Goal: Task Accomplishment & Management: Manage account settings

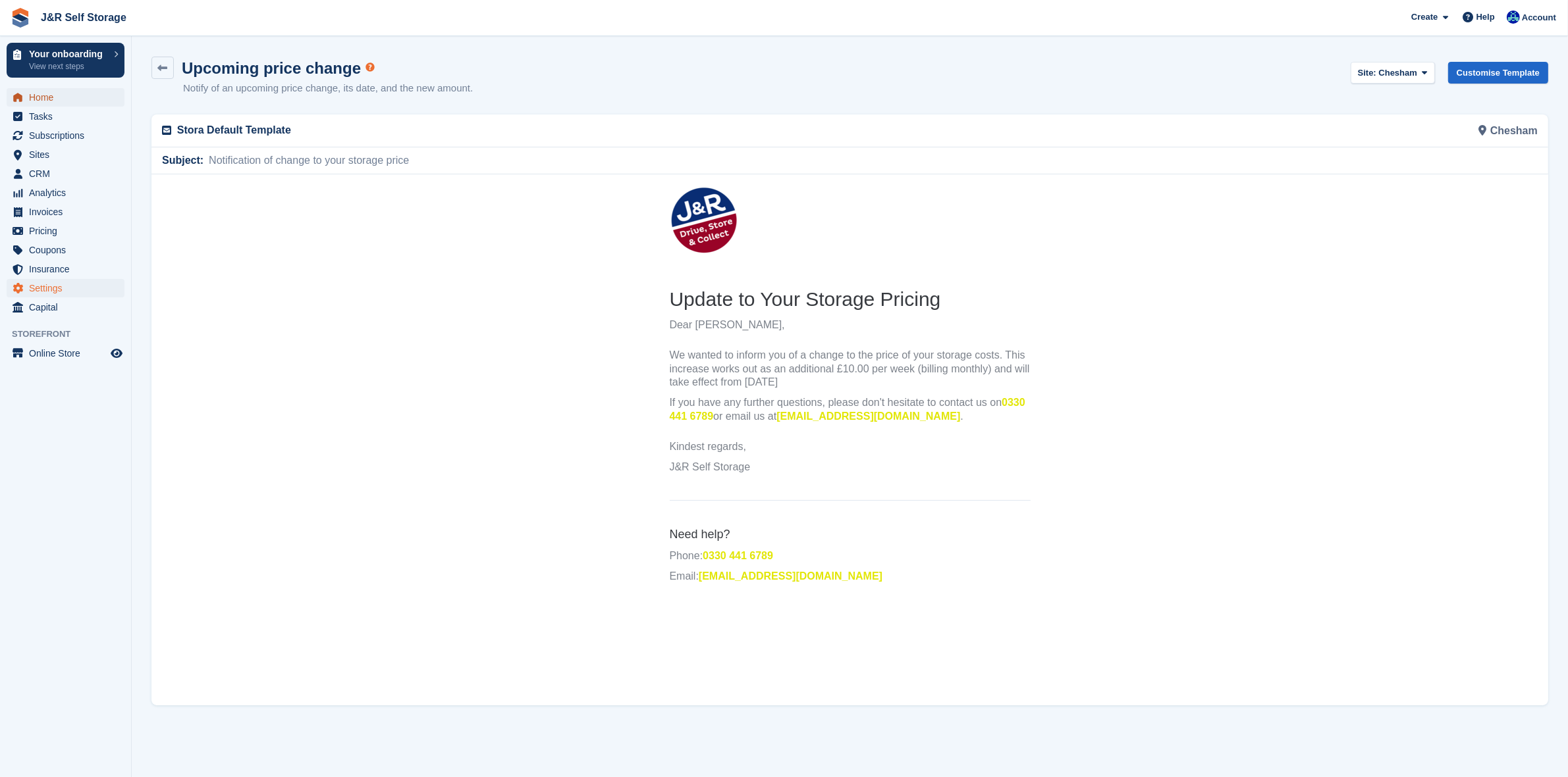
click at [40, 97] on span "Home" at bounding box center [69, 97] width 79 height 18
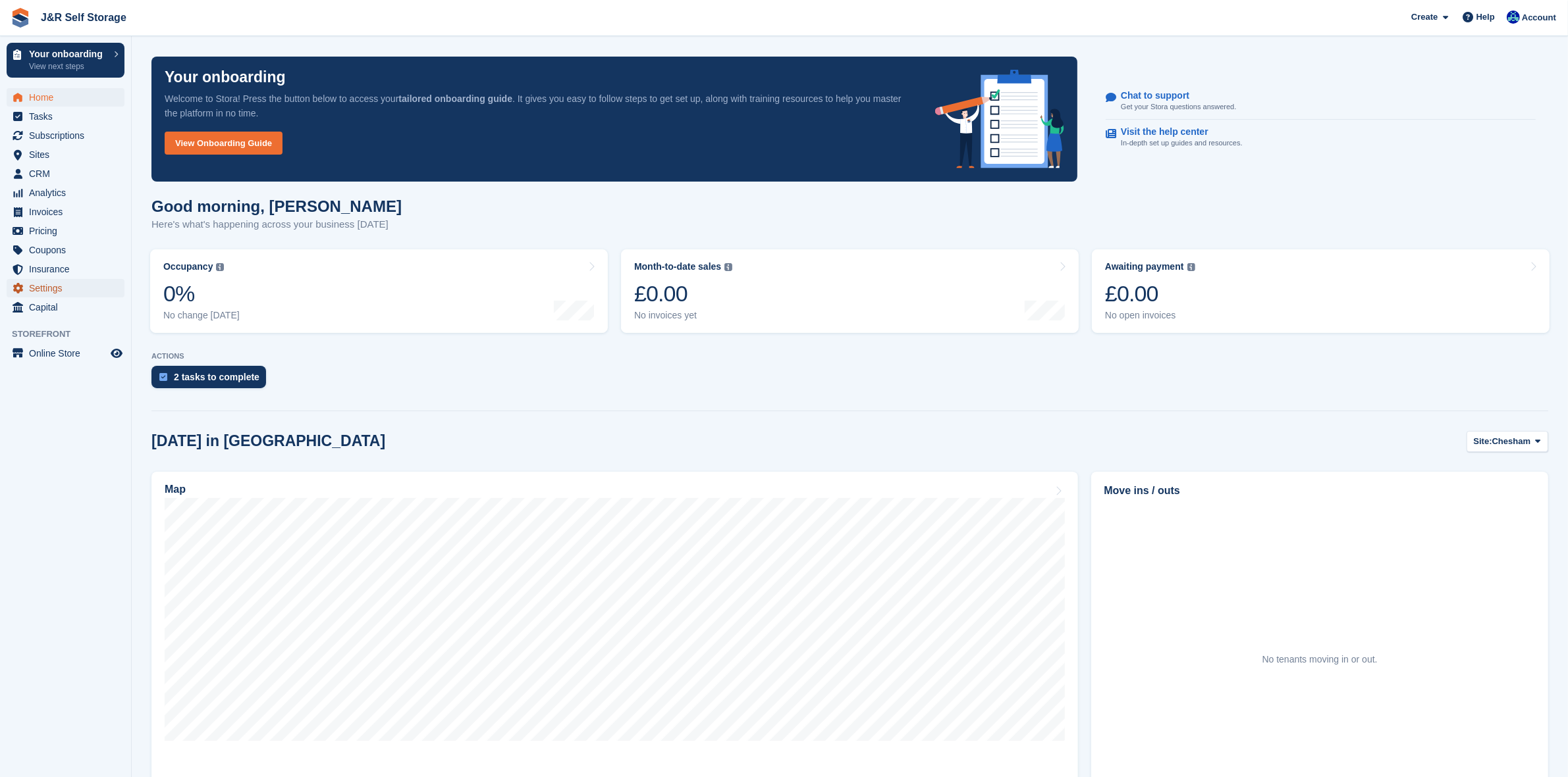
click at [44, 288] on span "Settings" at bounding box center [69, 288] width 79 height 18
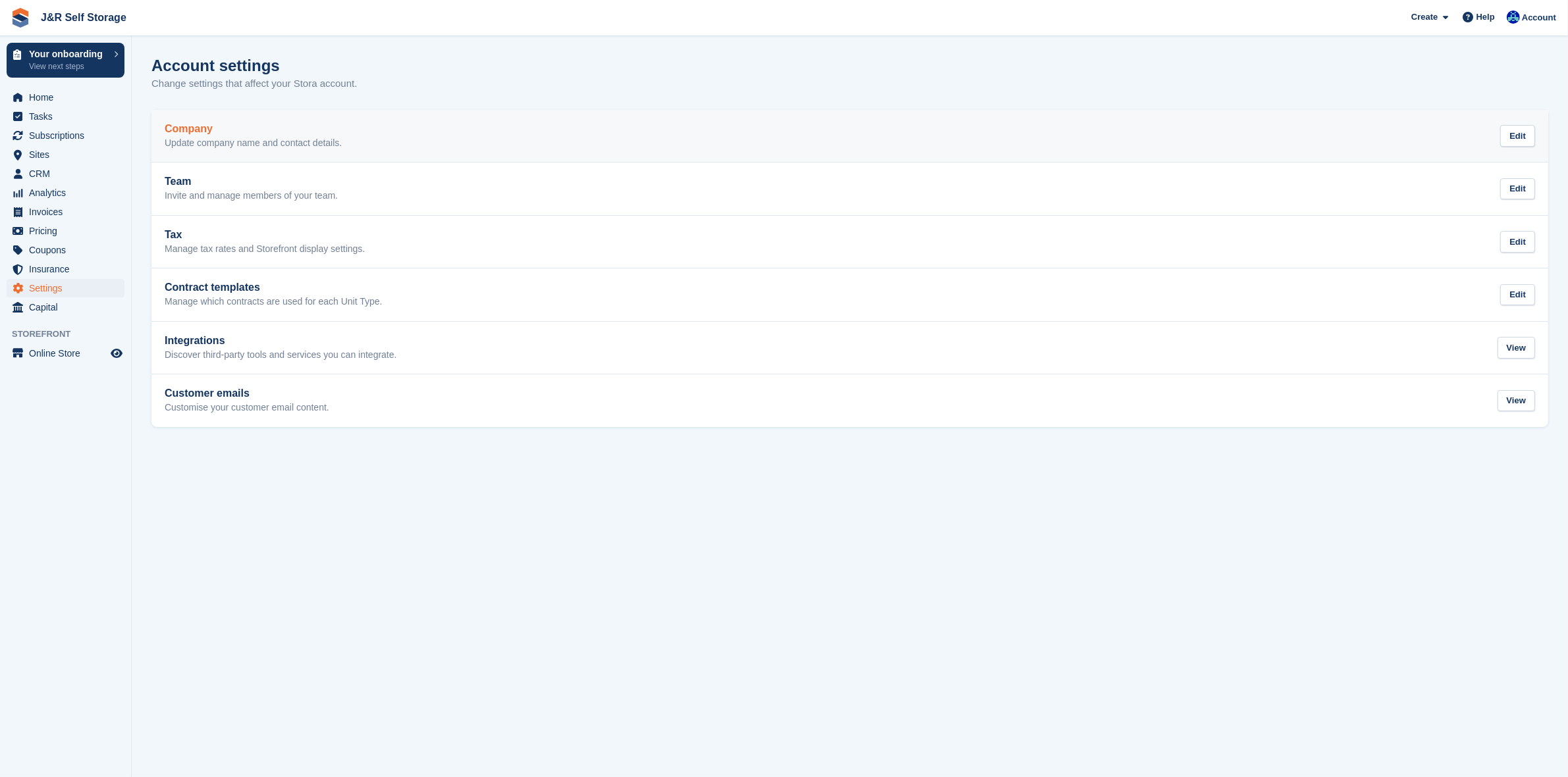
click at [216, 132] on h2 "Company" at bounding box center [253, 128] width 177 height 11
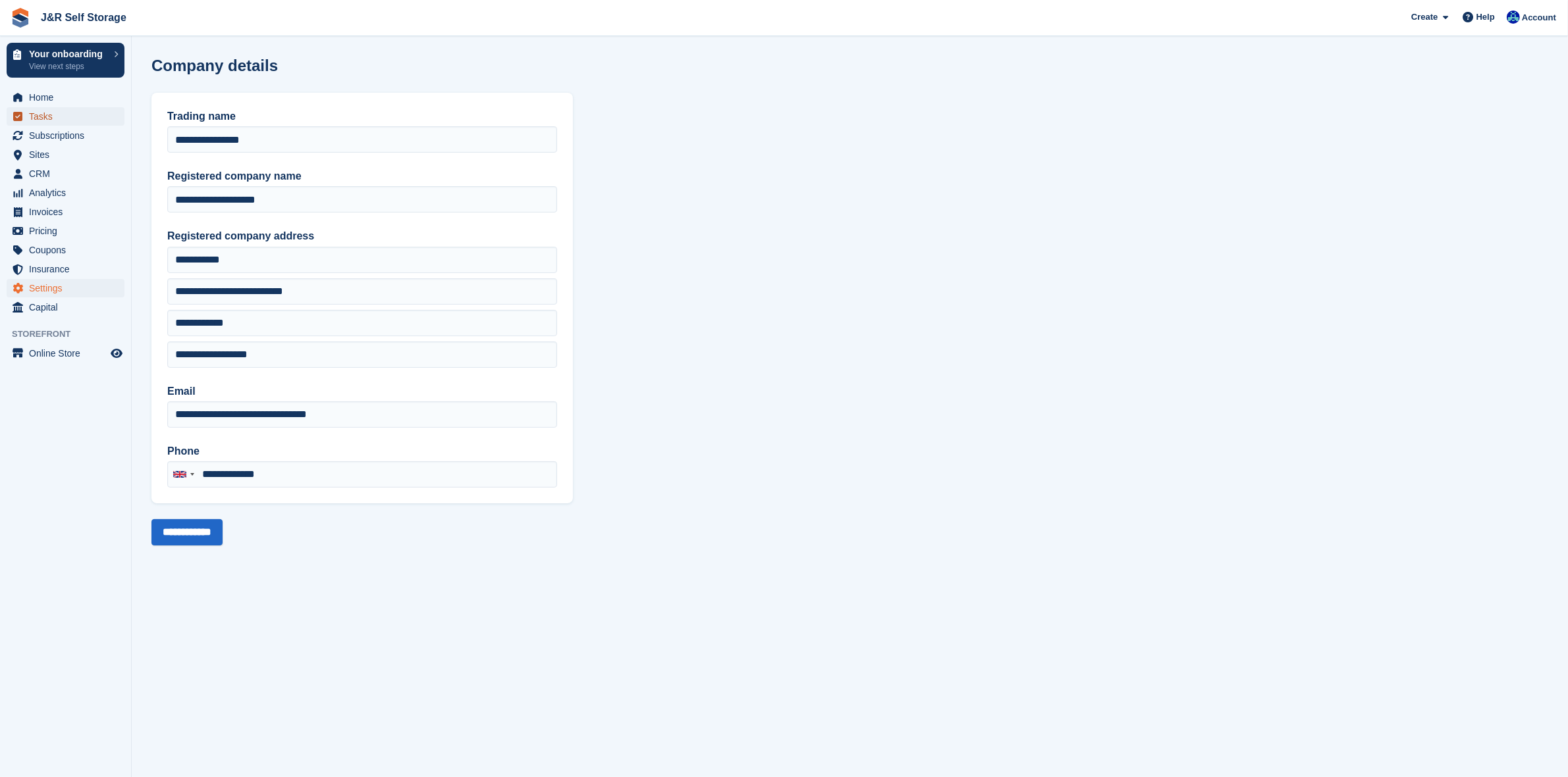
click at [38, 119] on span "Tasks" at bounding box center [69, 116] width 79 height 18
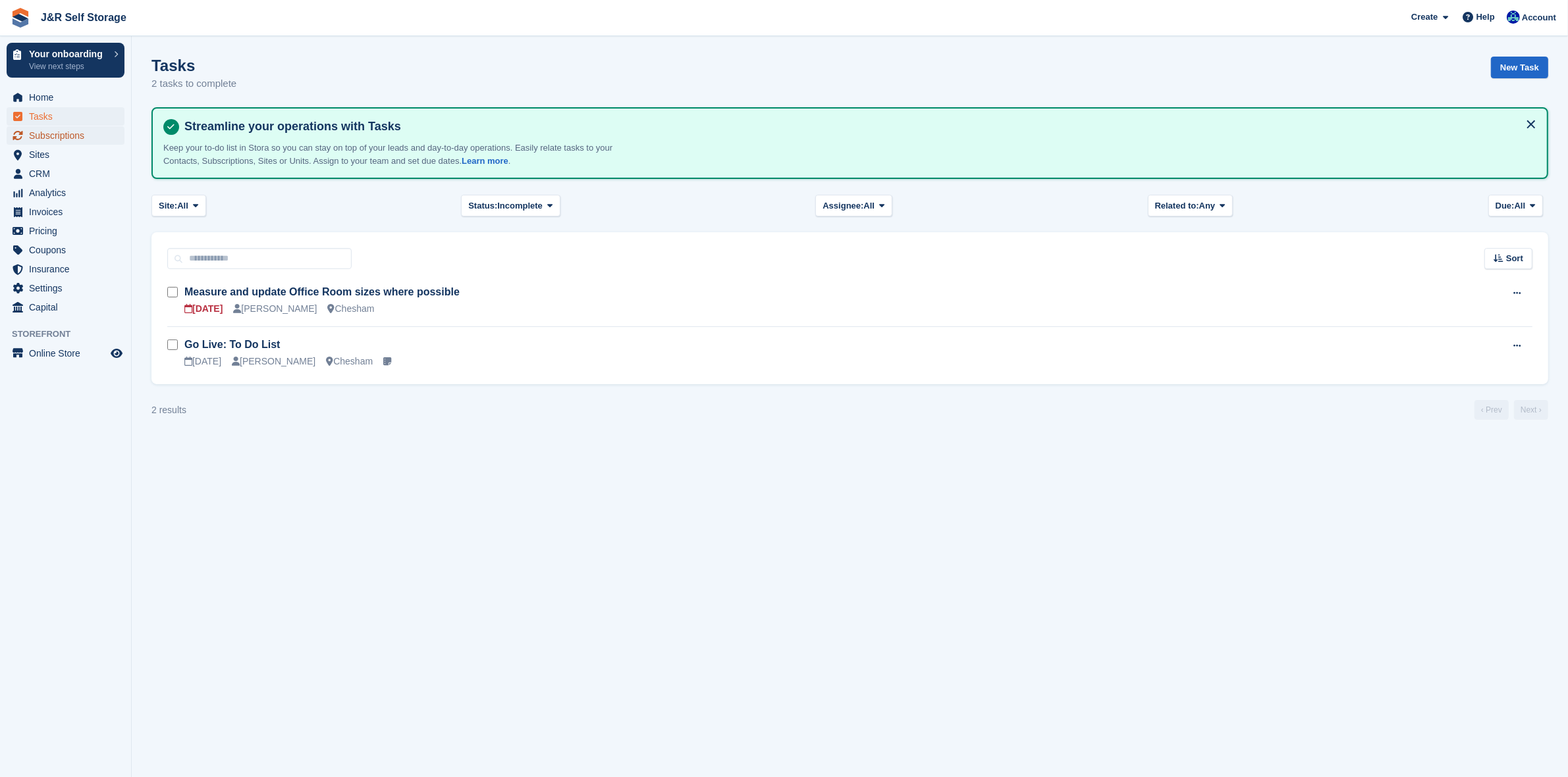
click at [40, 136] on span "Subscriptions" at bounding box center [69, 135] width 79 height 18
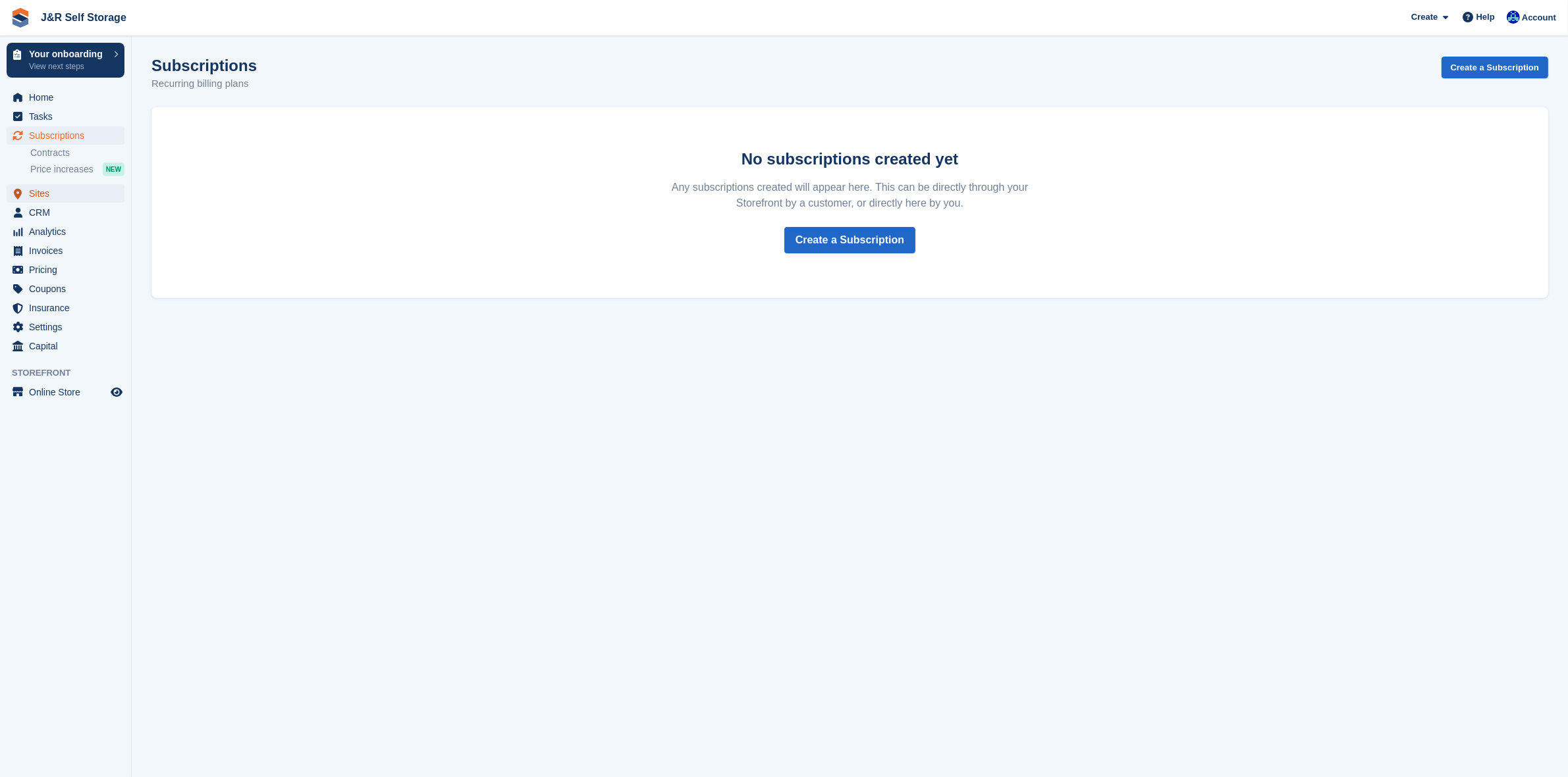
click at [41, 196] on span "Sites" at bounding box center [69, 193] width 79 height 18
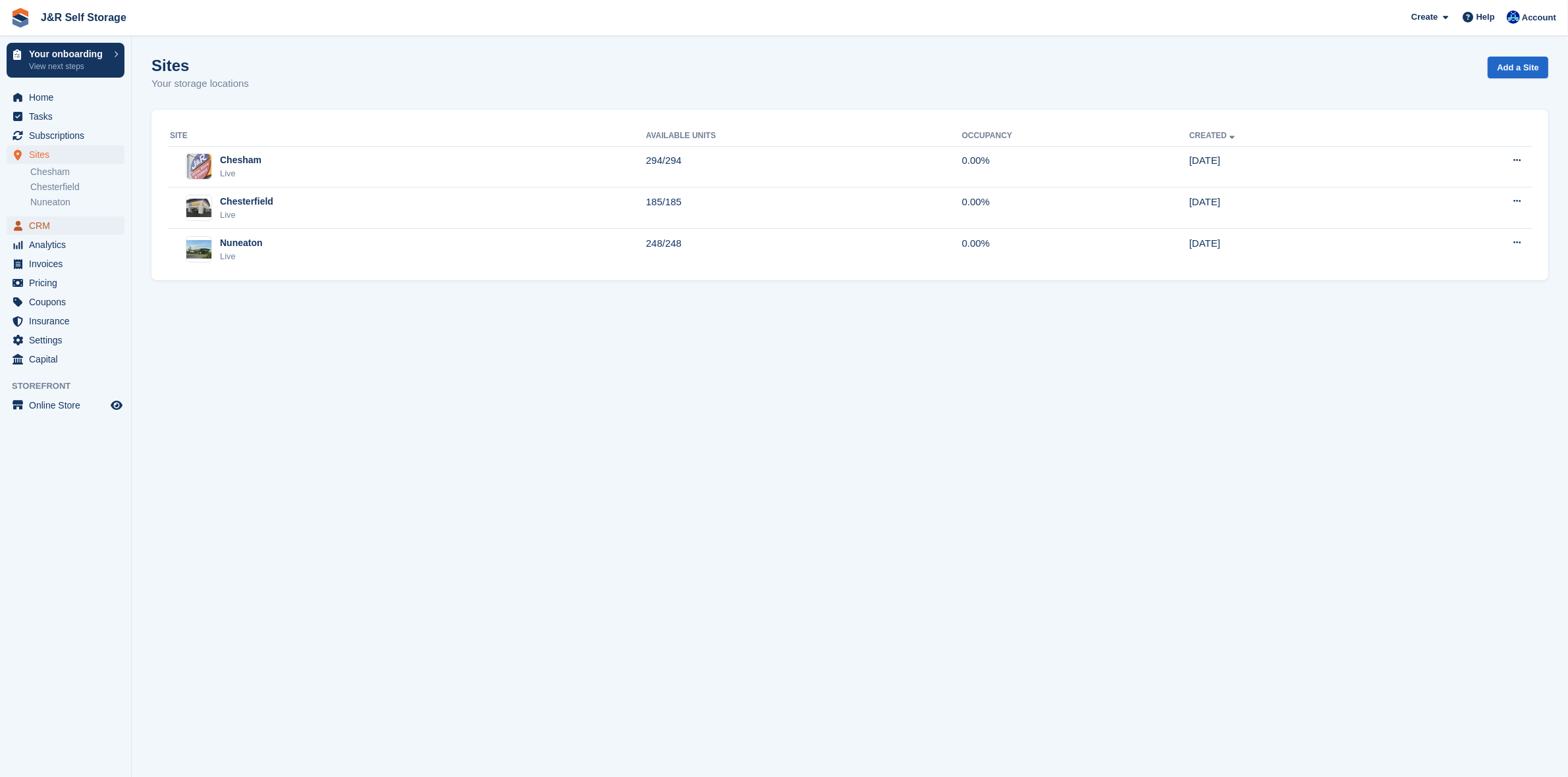
click at [40, 226] on span "CRM" at bounding box center [69, 226] width 79 height 18
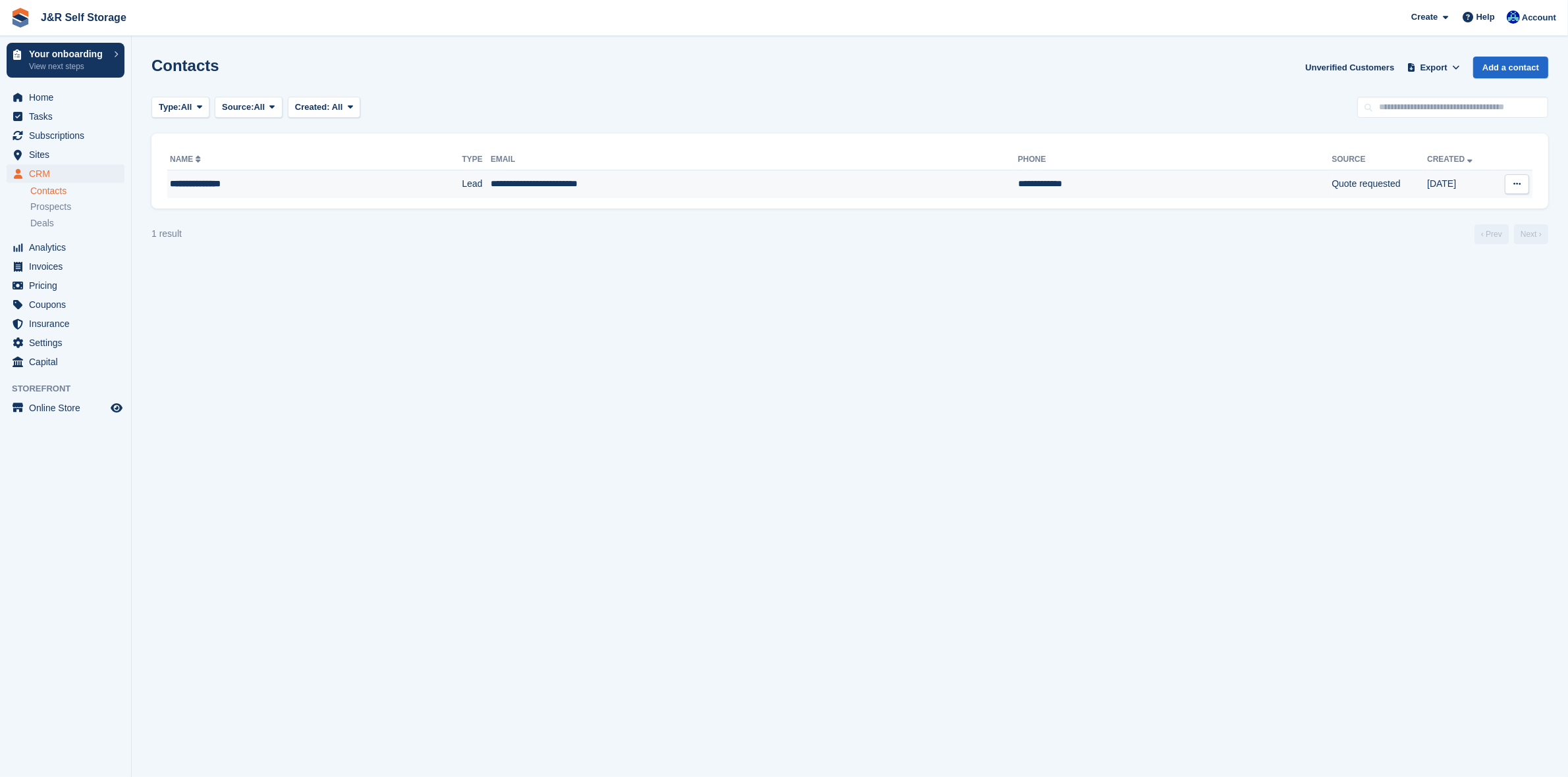
click at [288, 176] on td "**********" at bounding box center [314, 183] width 294 height 27
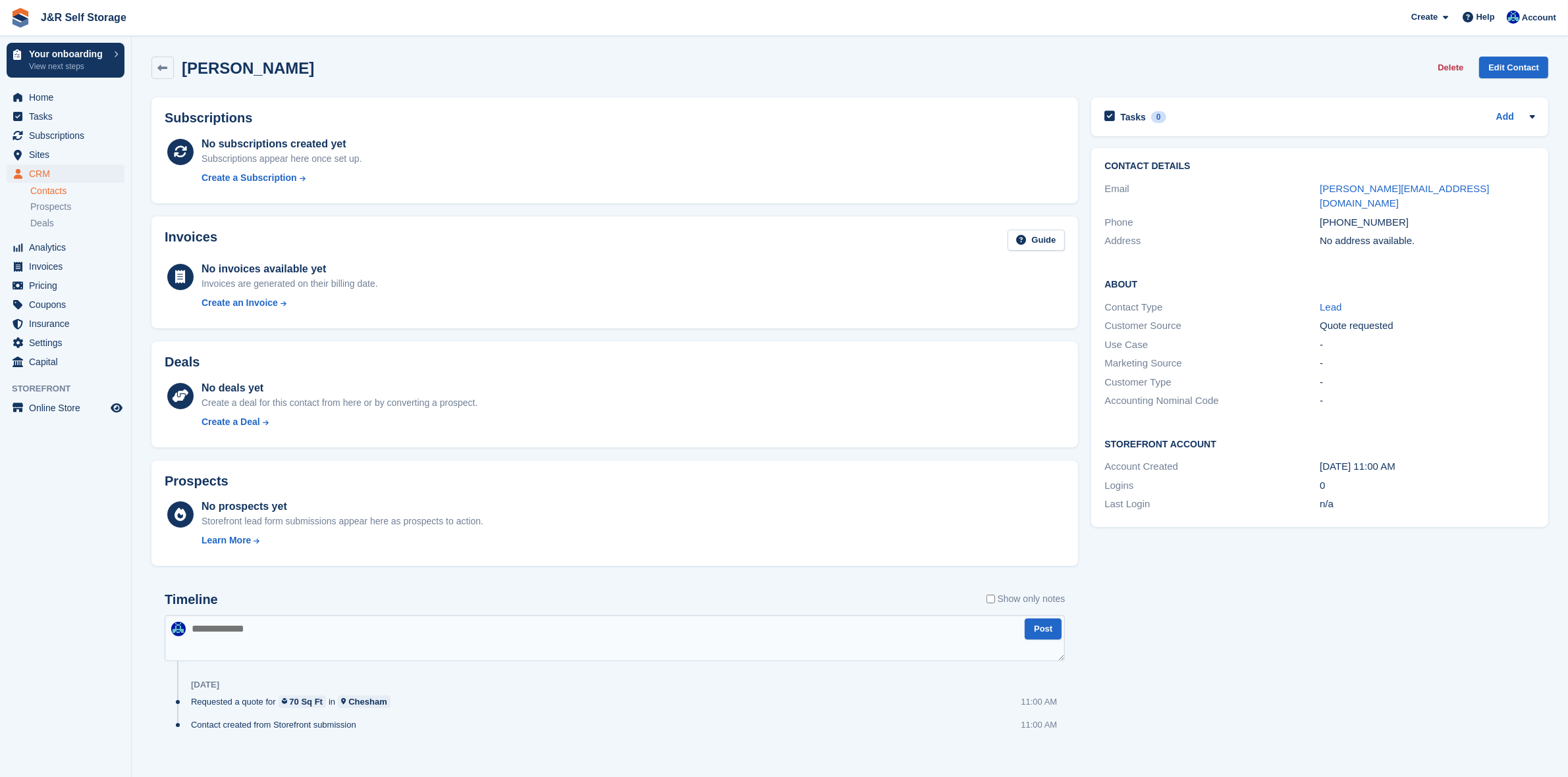
click at [57, 190] on link "Contacts" at bounding box center [76, 191] width 94 height 12
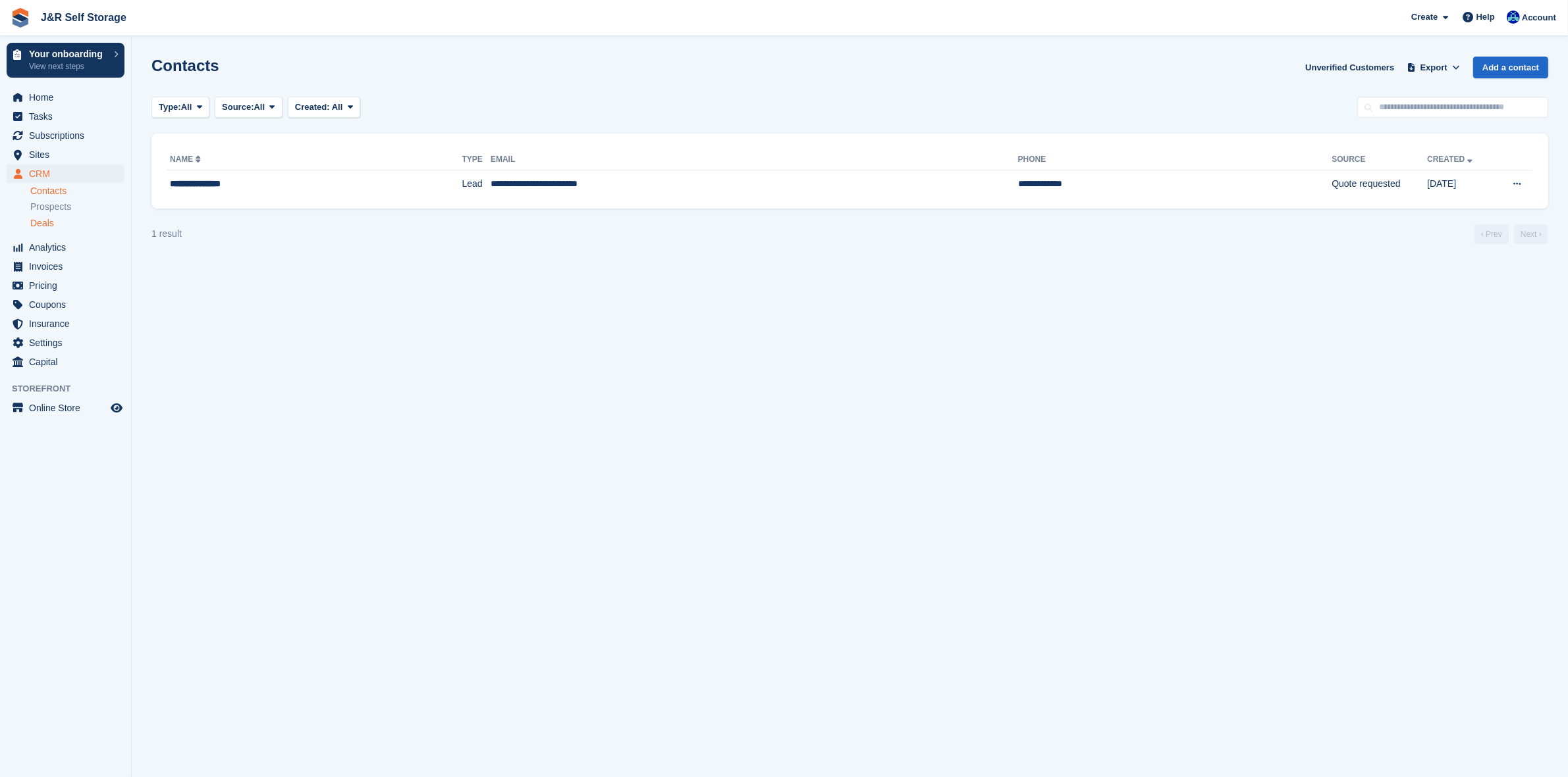
click at [47, 226] on span "Deals" at bounding box center [41, 223] width 24 height 12
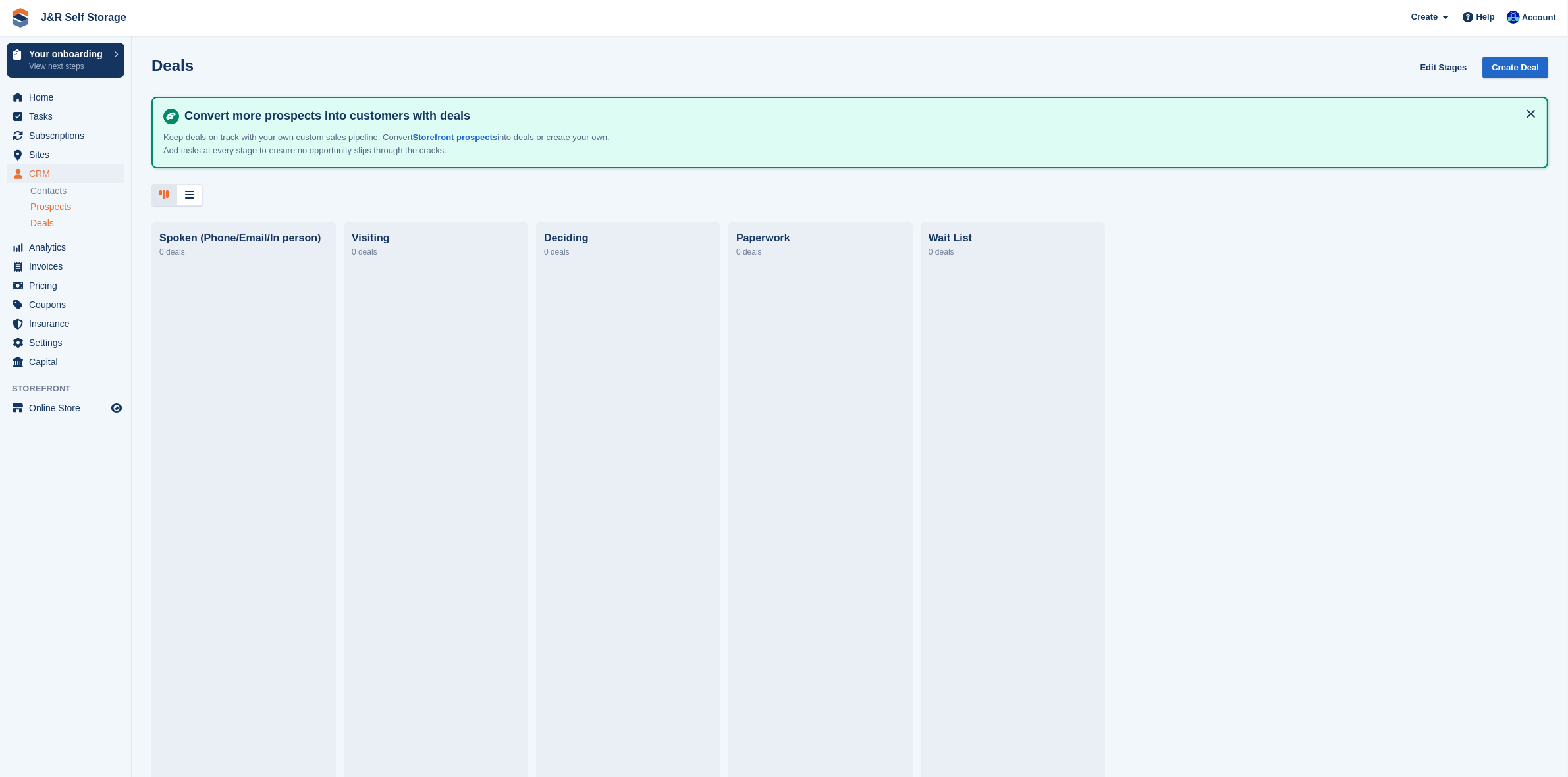
click at [49, 207] on span "Prospects" at bounding box center [50, 207] width 40 height 12
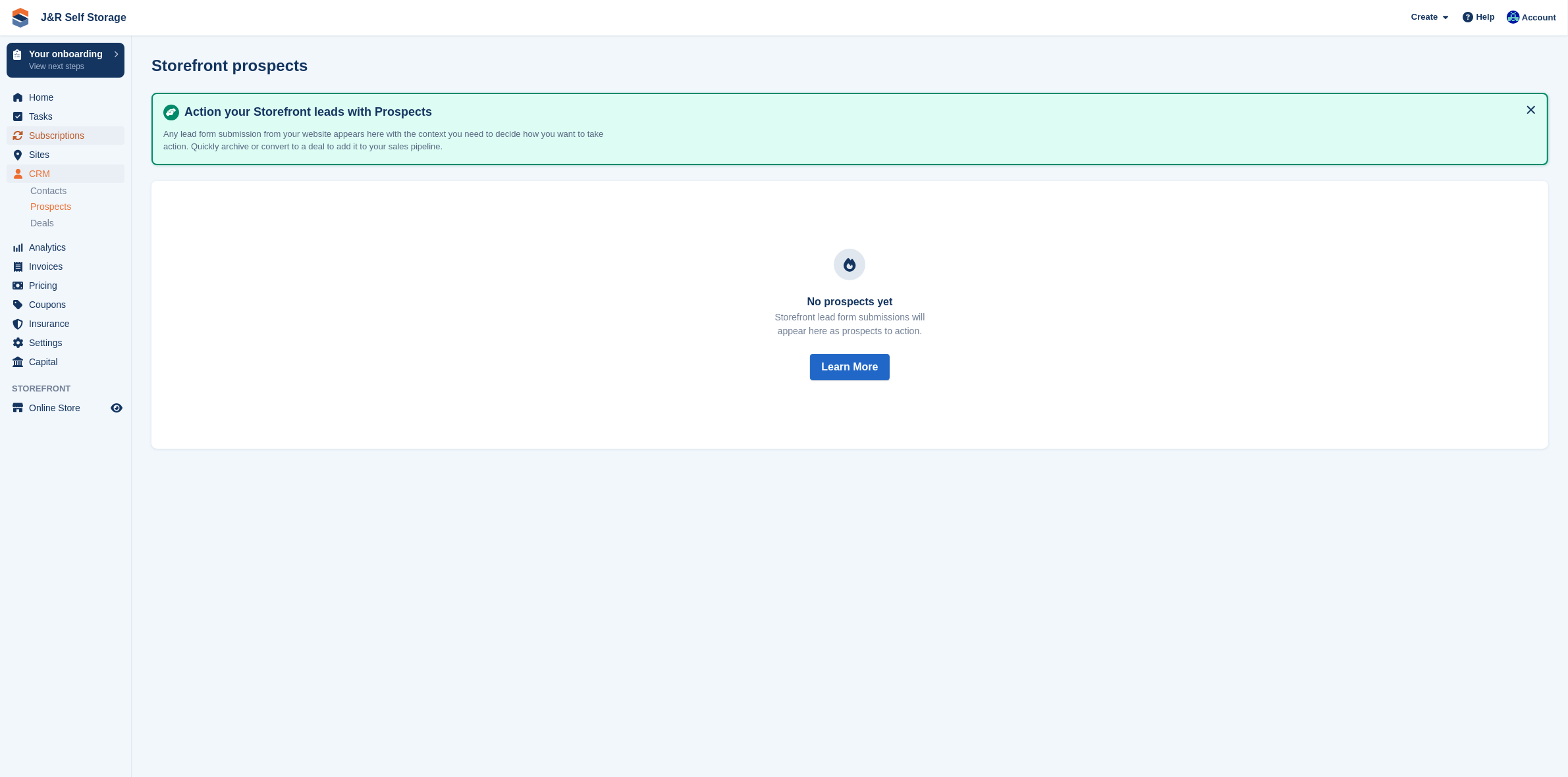
click at [56, 133] on span "Subscriptions" at bounding box center [69, 135] width 79 height 18
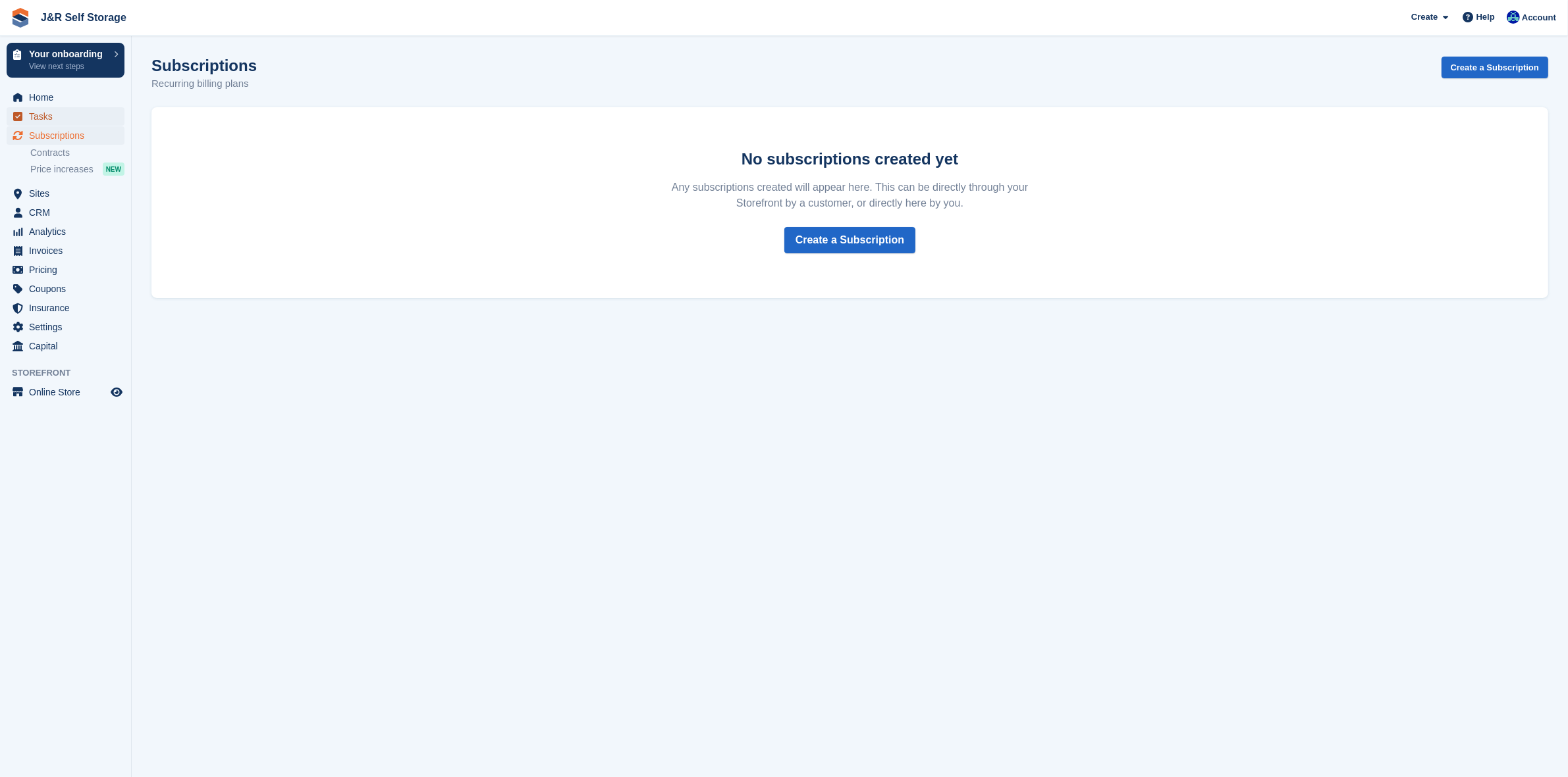
click at [40, 117] on span "Tasks" at bounding box center [69, 116] width 79 height 18
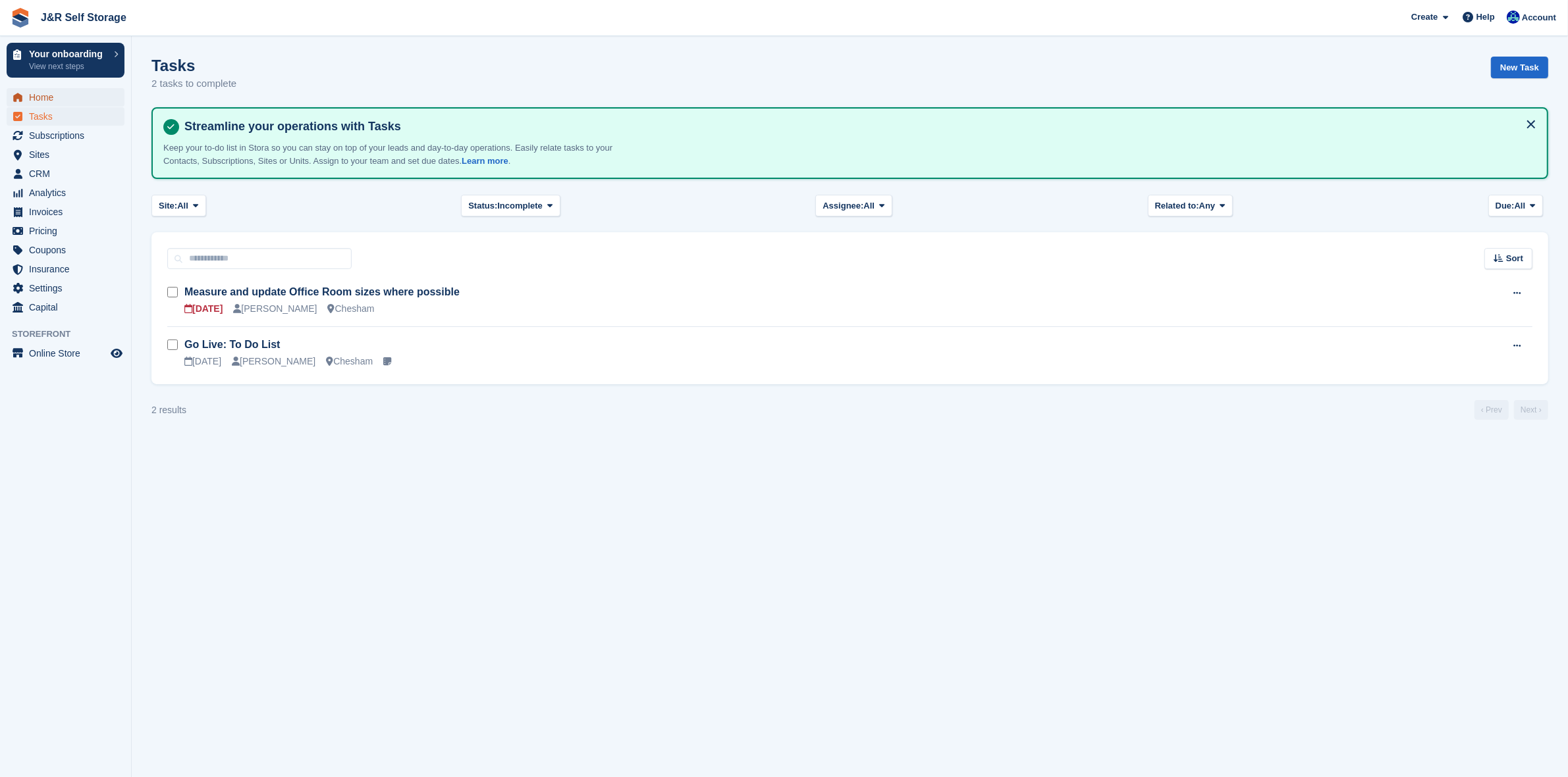
click at [38, 99] on span "Home" at bounding box center [69, 97] width 79 height 18
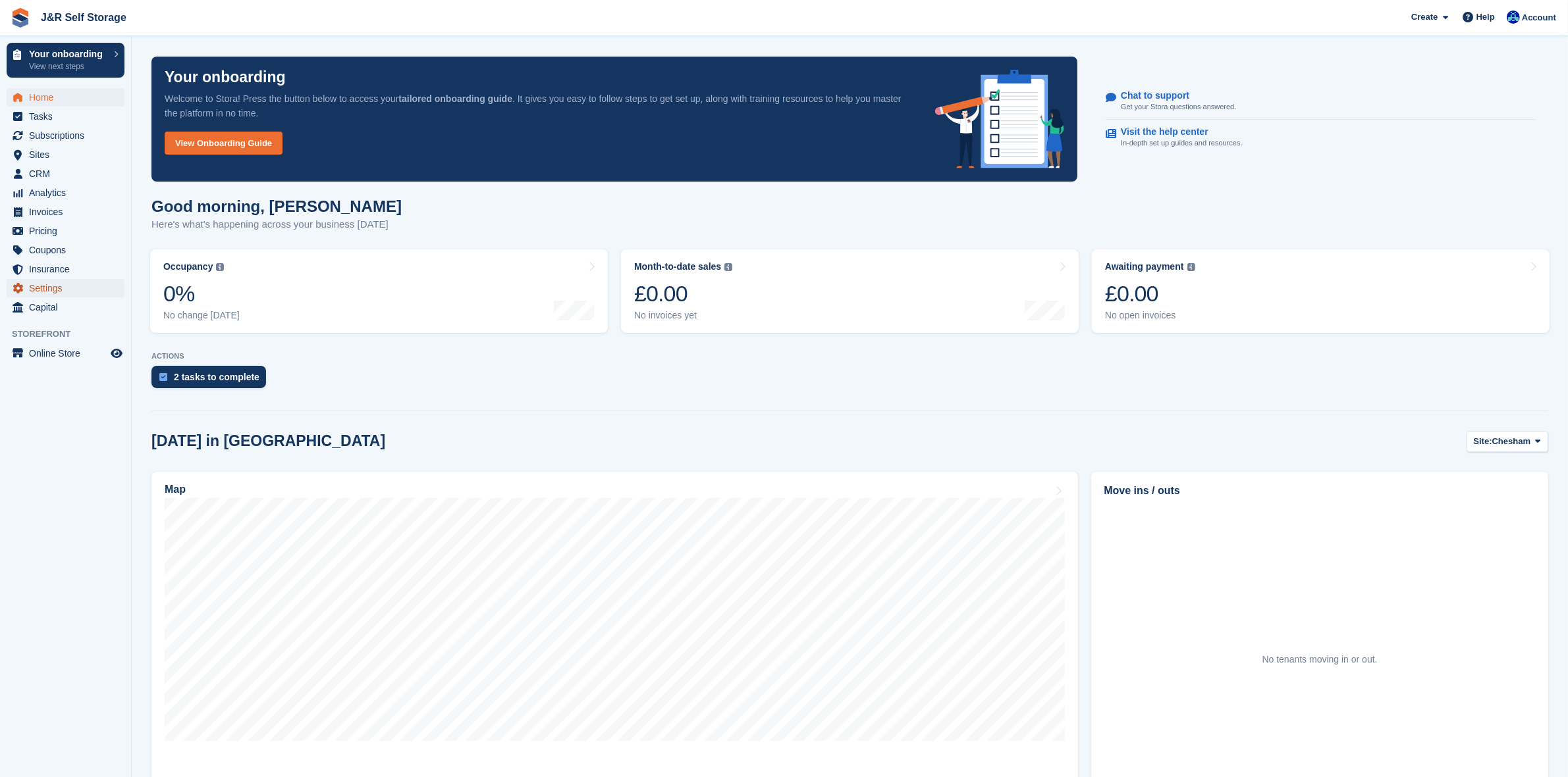
click at [48, 287] on span "Settings" at bounding box center [69, 288] width 79 height 18
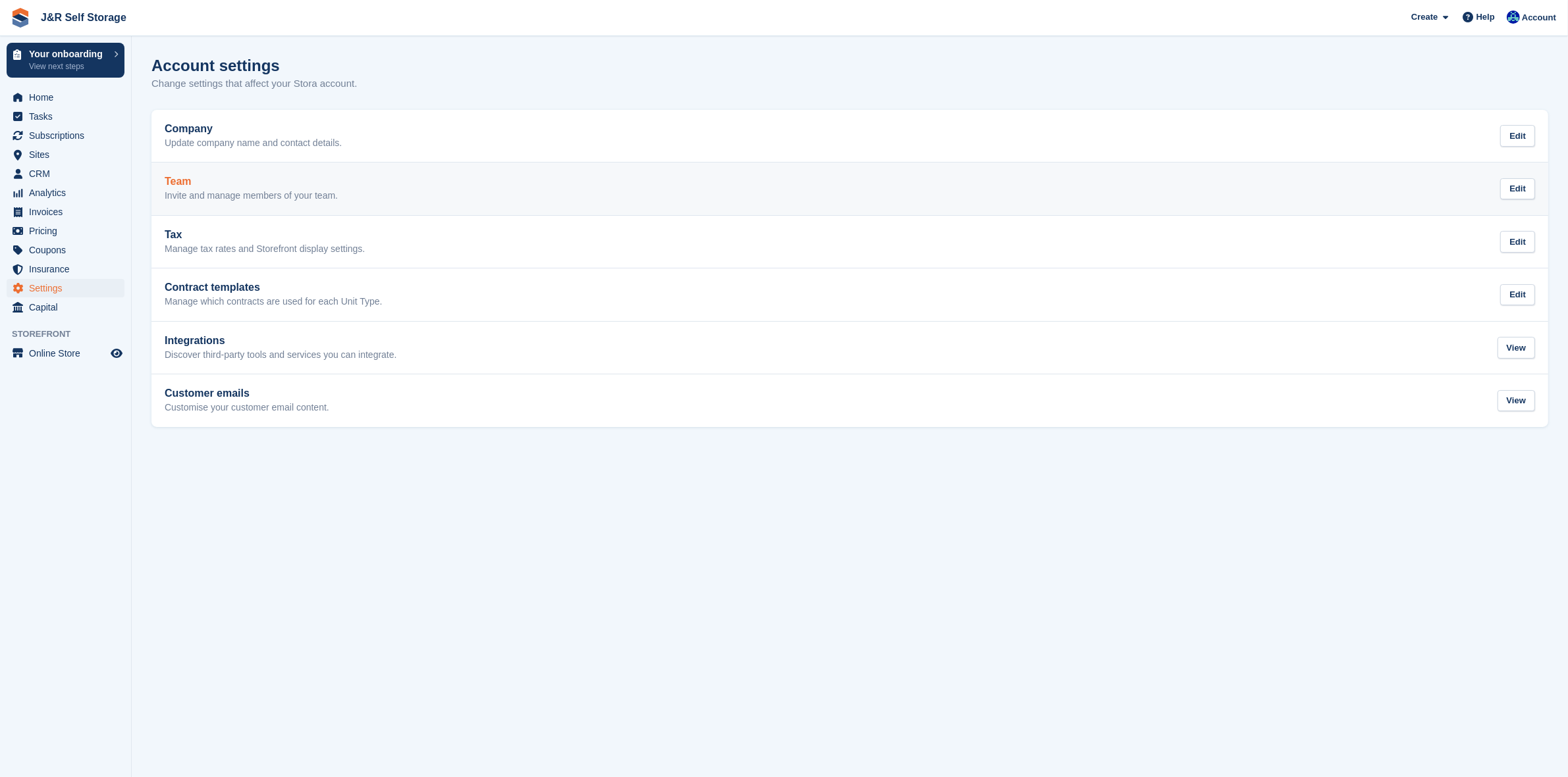
click at [230, 185] on h2 "Team" at bounding box center [250, 181] width 173 height 11
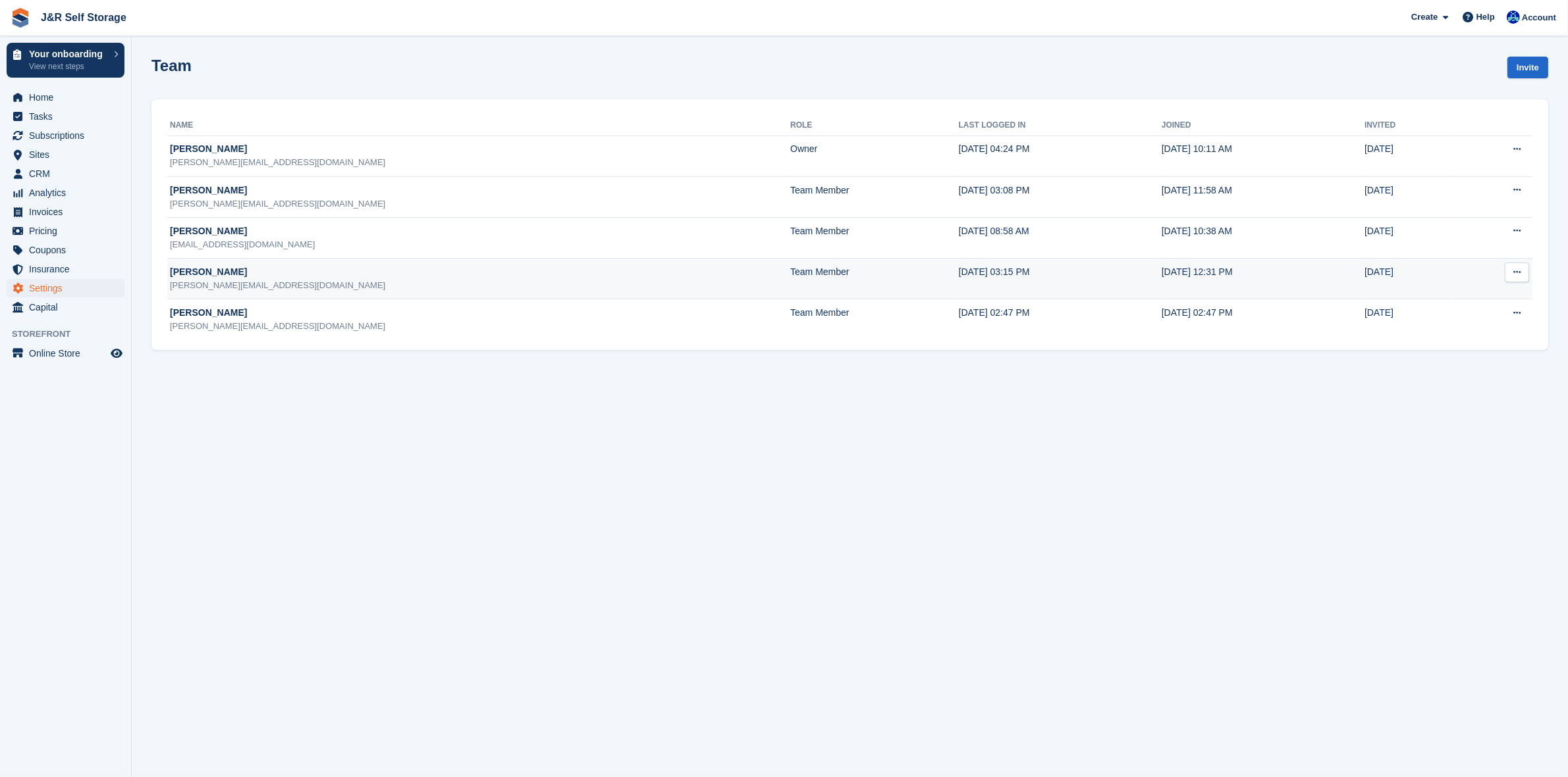
click at [1521, 277] on button at bounding box center [1517, 272] width 25 height 19
click at [1456, 327] on p "Delete team member" at bounding box center [1466, 326] width 114 height 17
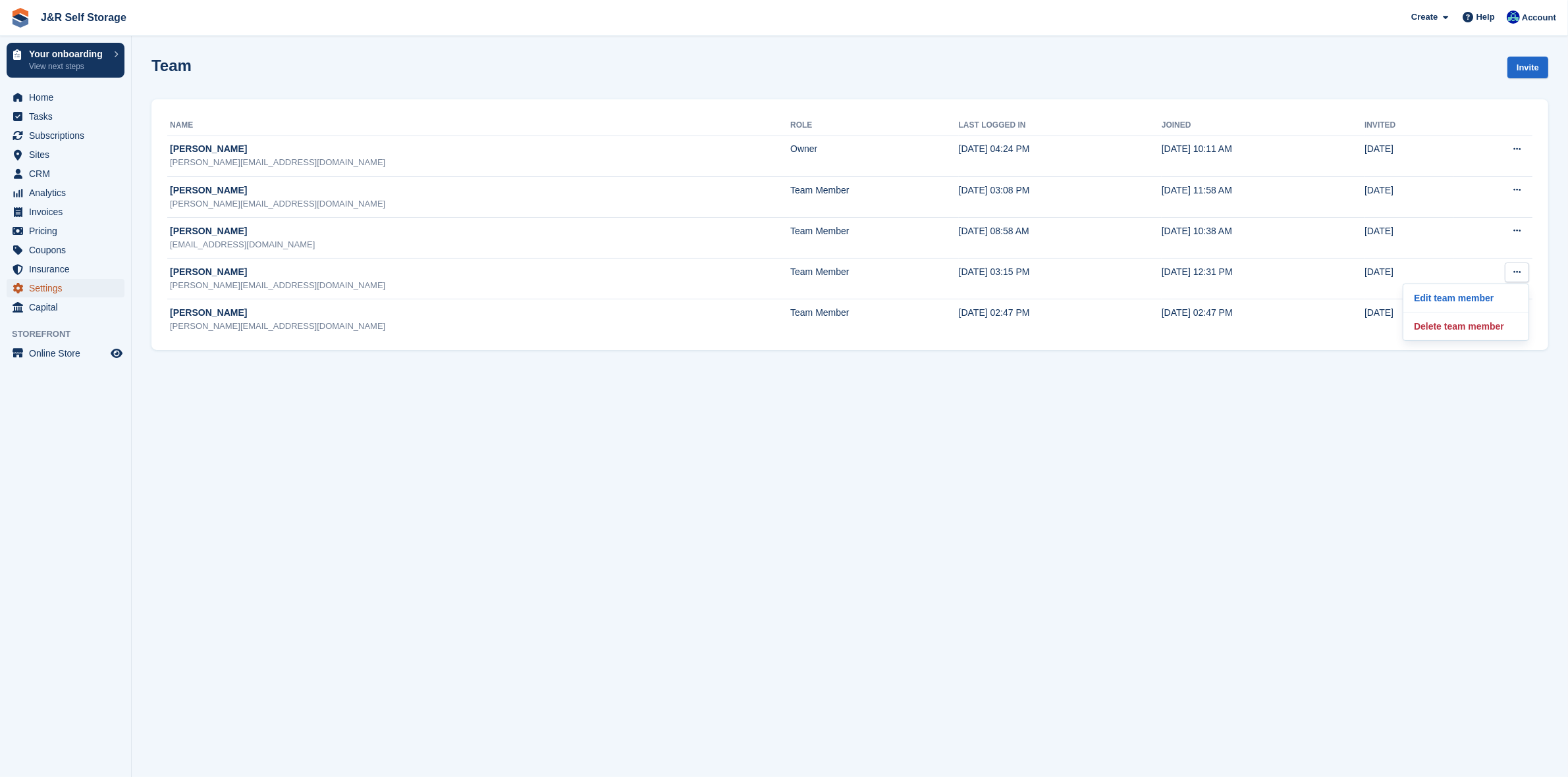
click at [41, 288] on span "Settings" at bounding box center [69, 288] width 79 height 18
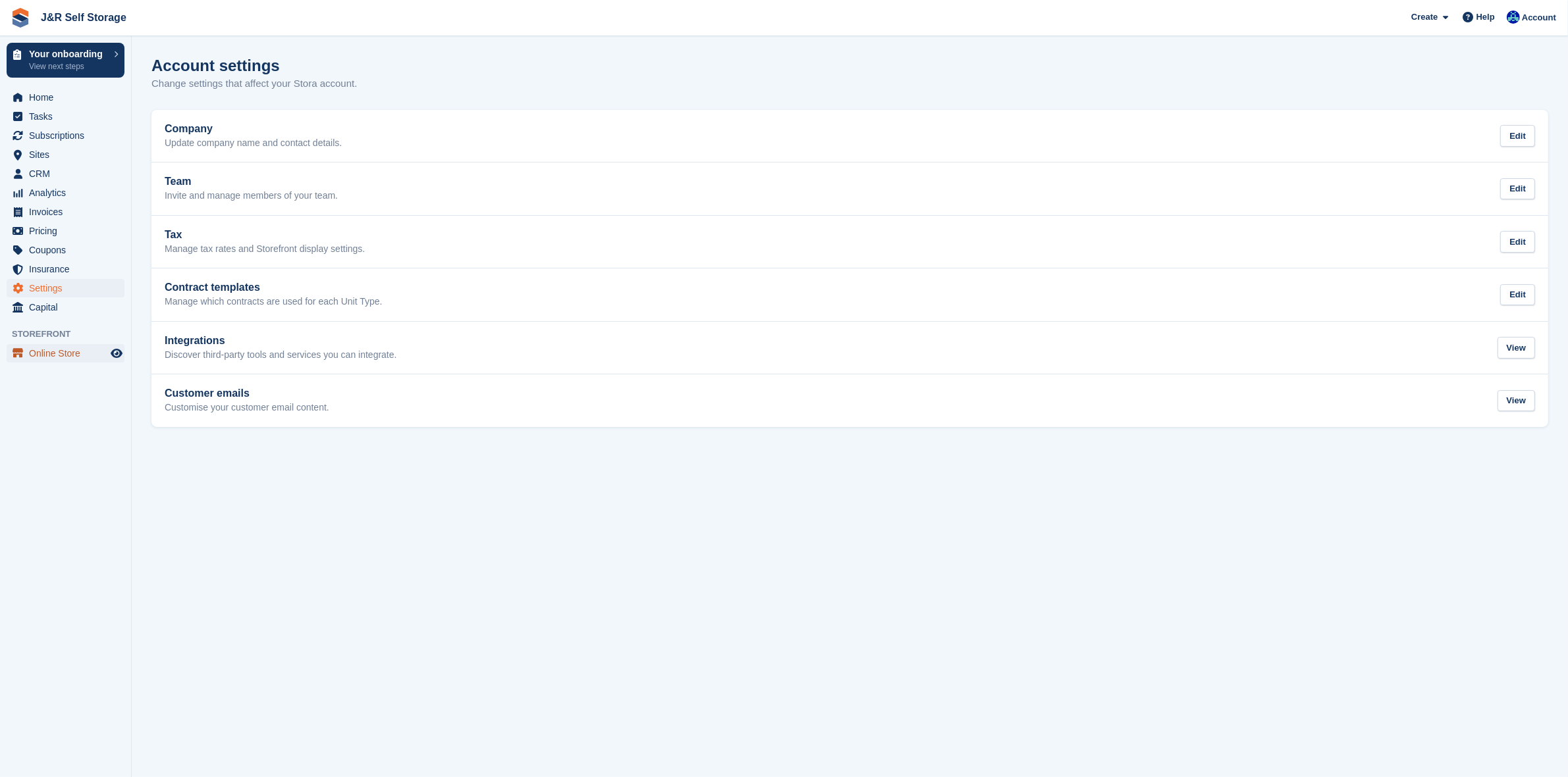
click at [60, 356] on span "Online Store" at bounding box center [69, 353] width 79 height 18
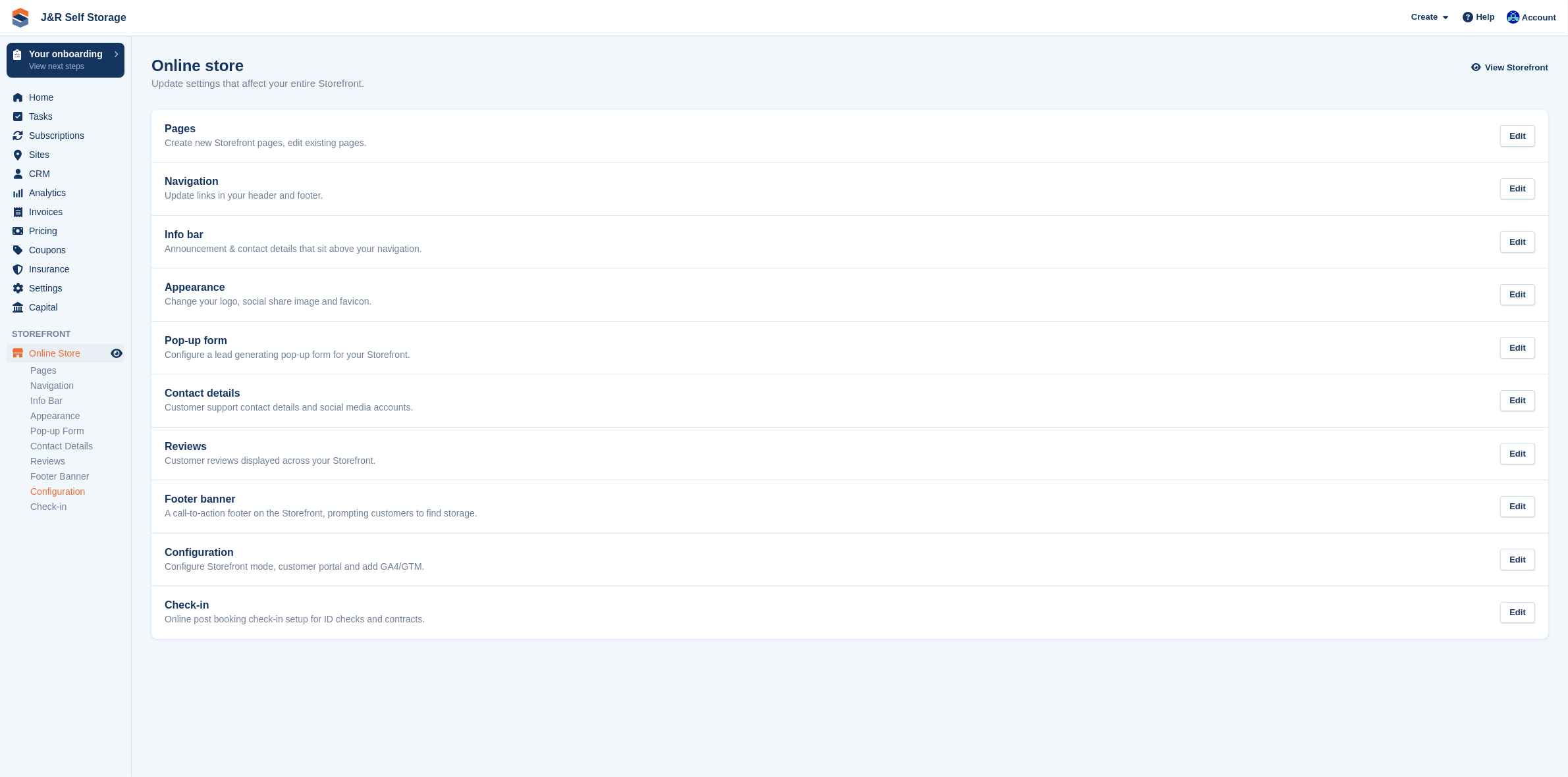
click at [54, 492] on link "Configuration" at bounding box center [76, 492] width 94 height 12
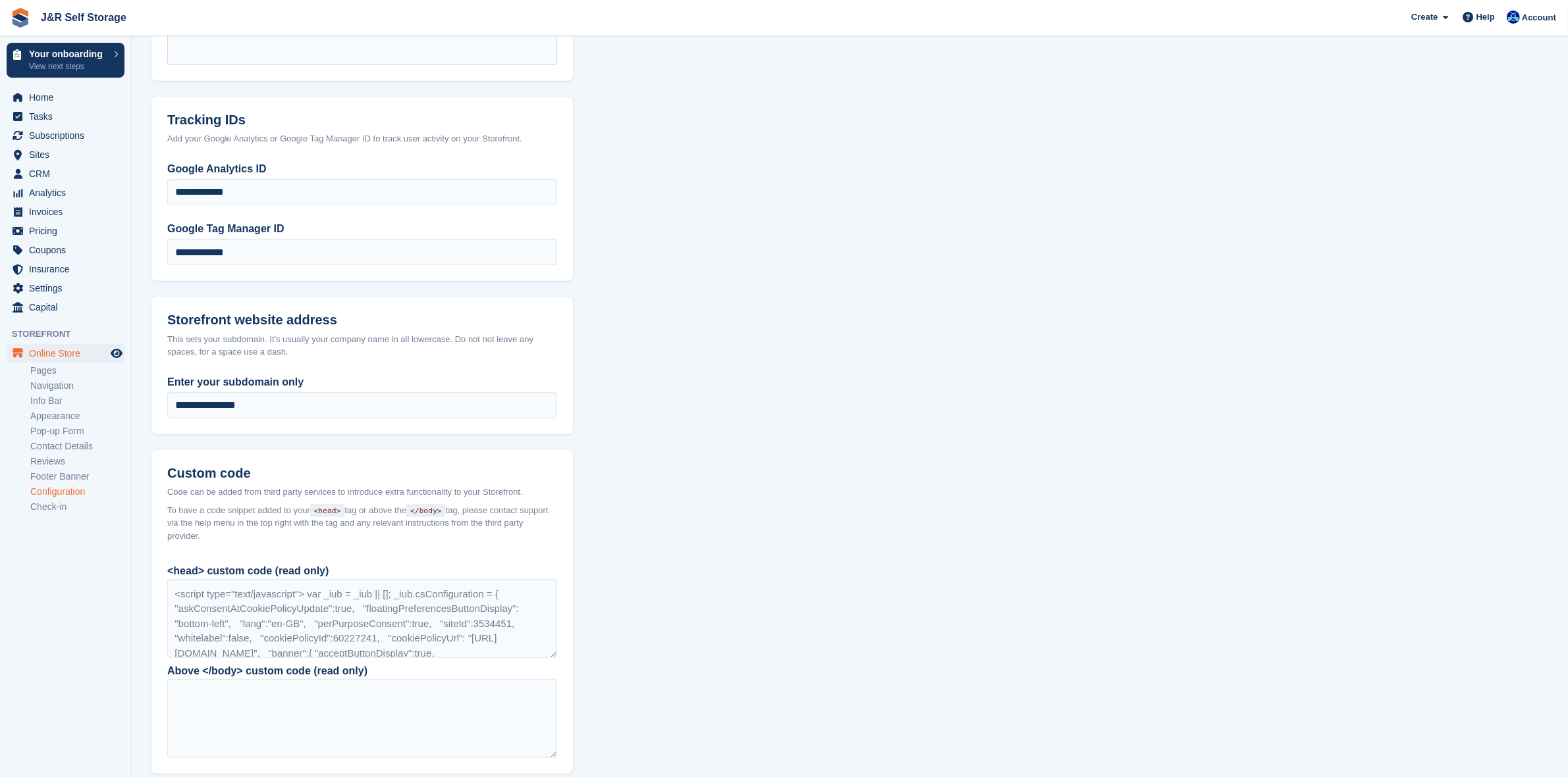
scroll to position [740, 0]
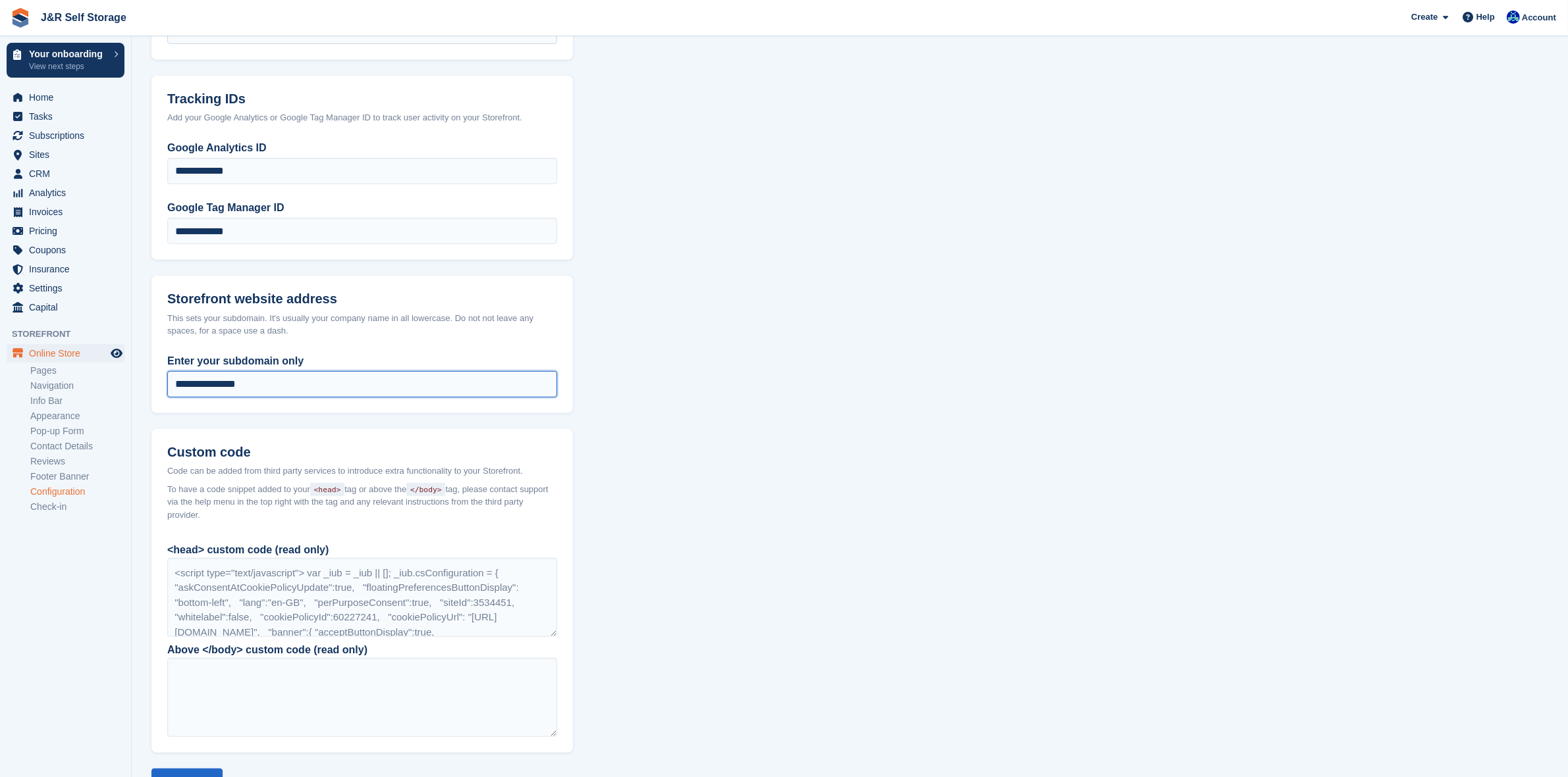
drag, startPoint x: 301, startPoint y: 380, endPoint x: 148, endPoint y: 385, distance: 153.1
click at [148, 385] on section "Configuration Connect your domain Get your website domain or subdomain set up f…" at bounding box center [849, 46] width 1436 height 1572
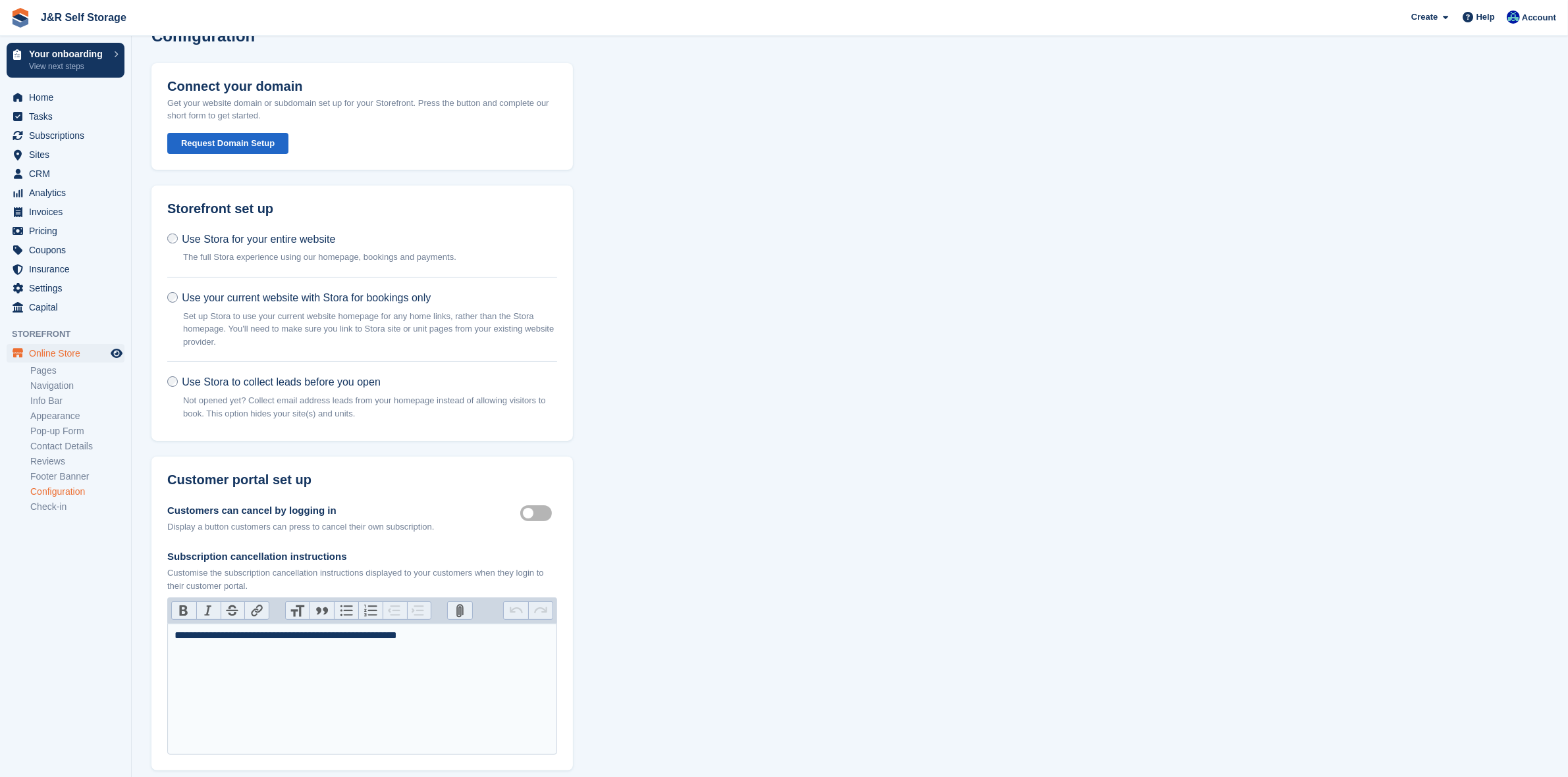
scroll to position [0, 0]
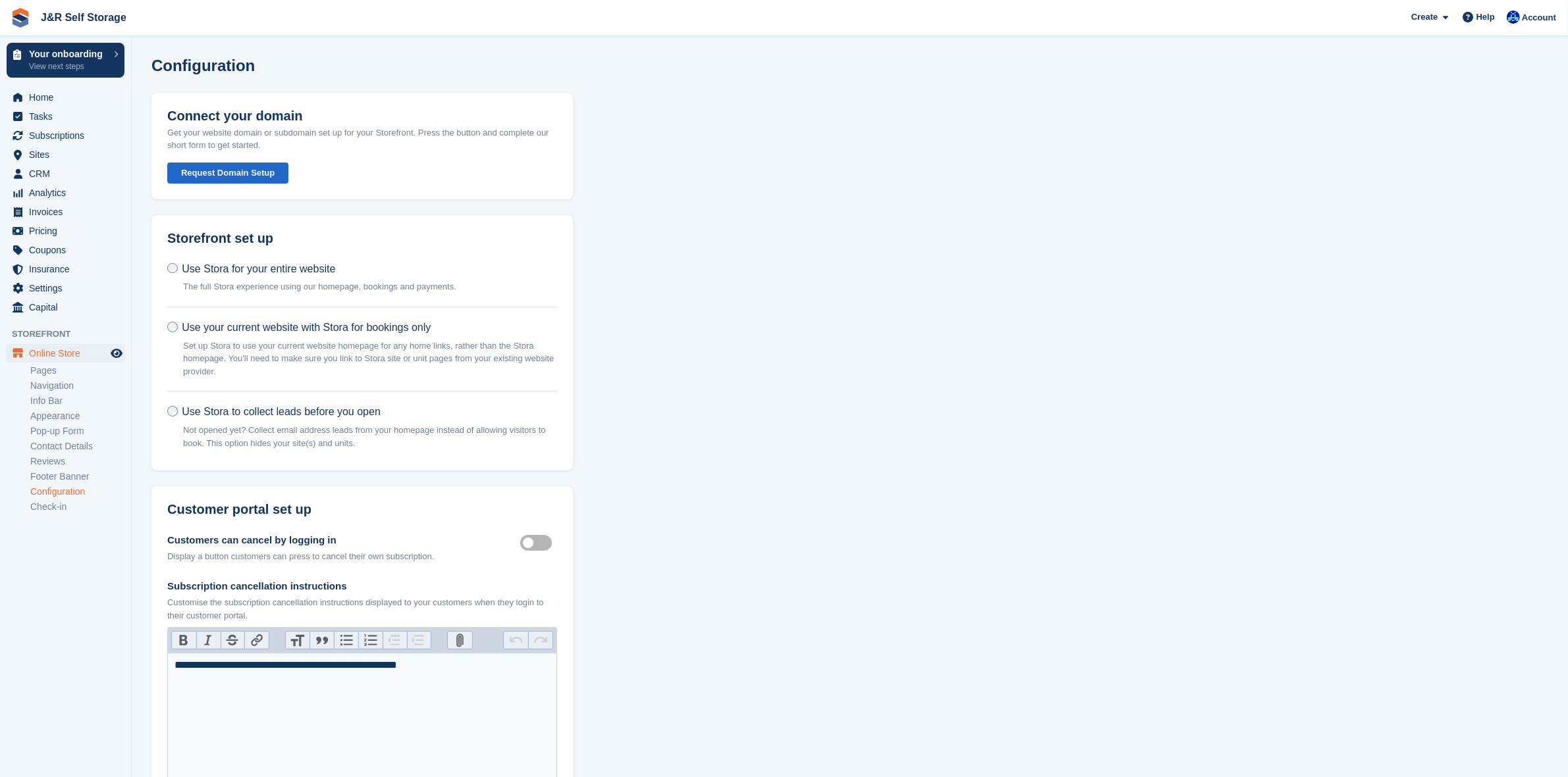
click at [233, 175] on button "Request Domain Setup" at bounding box center [228, 173] width 121 height 22
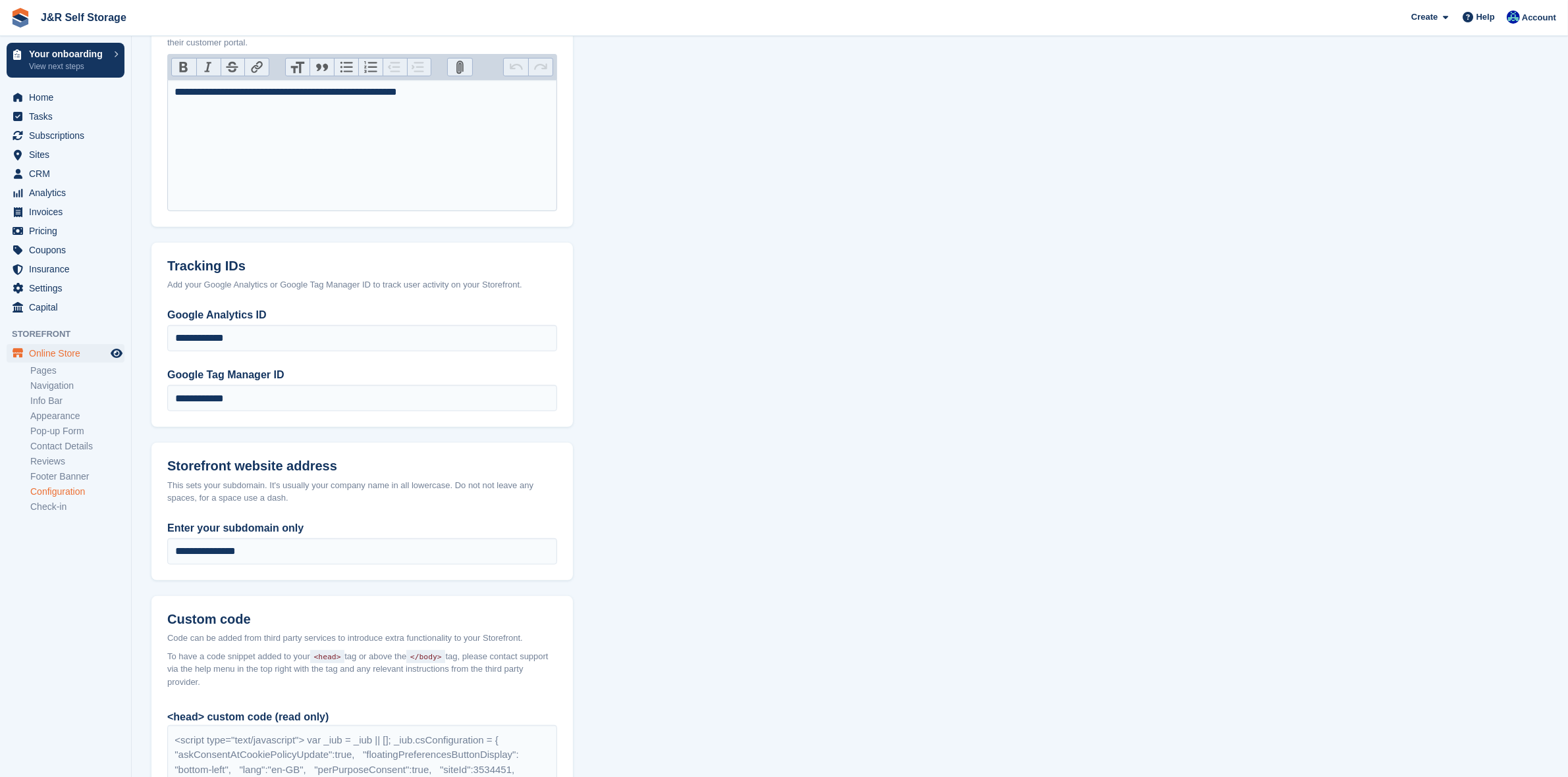
scroll to position [576, 0]
